Goal: Task Accomplishment & Management: Manage account settings

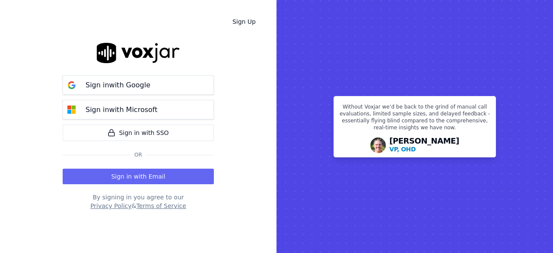
click at [148, 176] on button "Sign in with Email" at bounding box center [138, 176] width 151 height 16
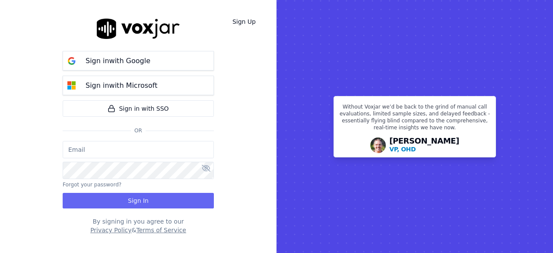
type input "jtamay@asilpc.com"
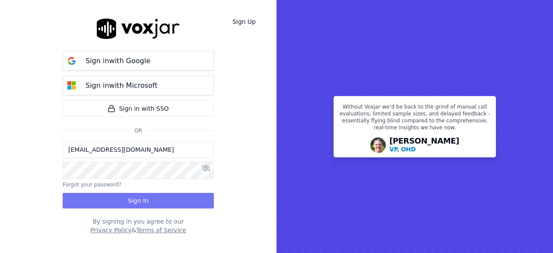
click at [147, 201] on button "Sign In" at bounding box center [138, 201] width 151 height 16
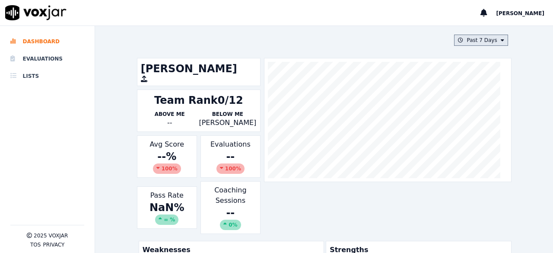
click at [477, 38] on button "Past 7 Days" at bounding box center [481, 40] width 54 height 11
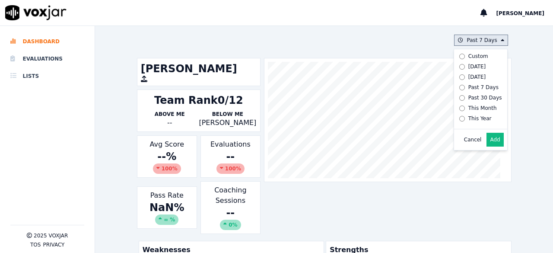
click at [486, 146] on button "Add" at bounding box center [494, 140] width 17 height 14
